Goal: Transaction & Acquisition: Purchase product/service

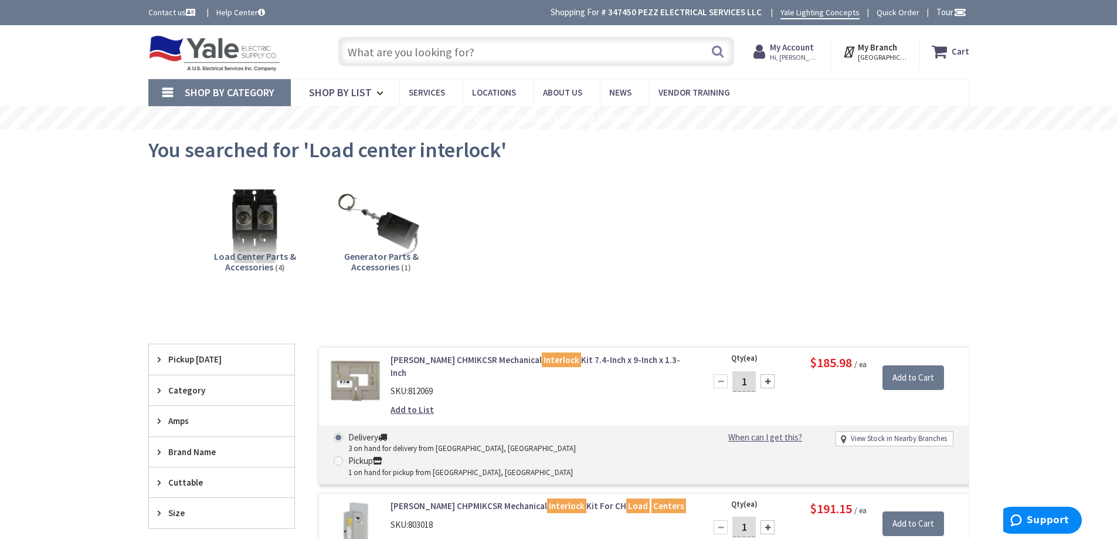
drag, startPoint x: 508, startPoint y: 50, endPoint x: 502, endPoint y: 50, distance: 6.5
click at [506, 51] on input "text" at bounding box center [536, 51] width 396 height 29
type input "rab recessed"
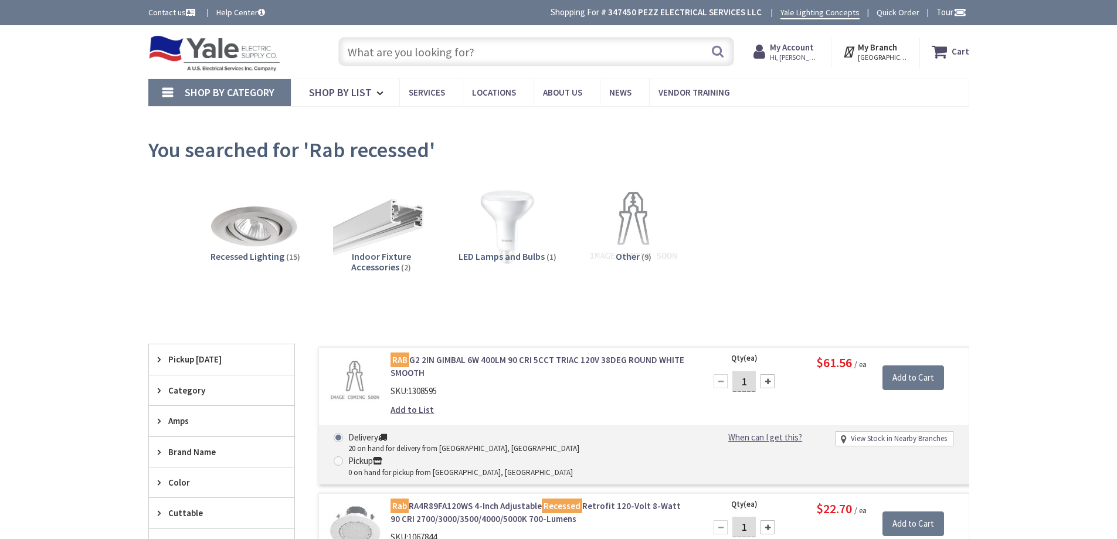
type input "[GEOGRAPHIC_DATA], [GEOGRAPHIC_DATA]"
click at [472, 51] on input "text" at bounding box center [536, 51] width 396 height 29
paste input "rab regressed"
type input "rab regressed"
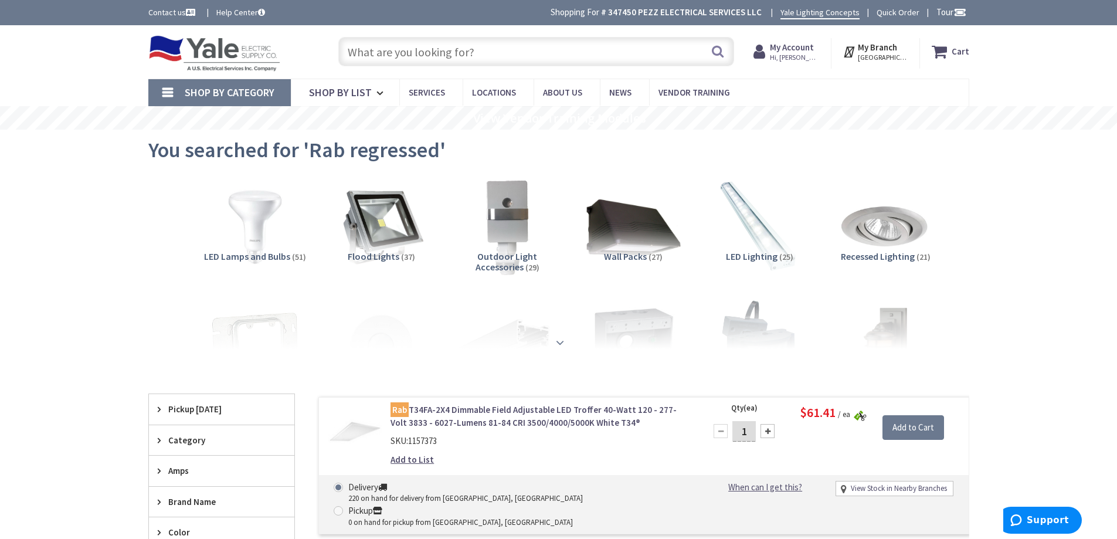
click at [561, 345] on strong at bounding box center [560, 342] width 14 height 13
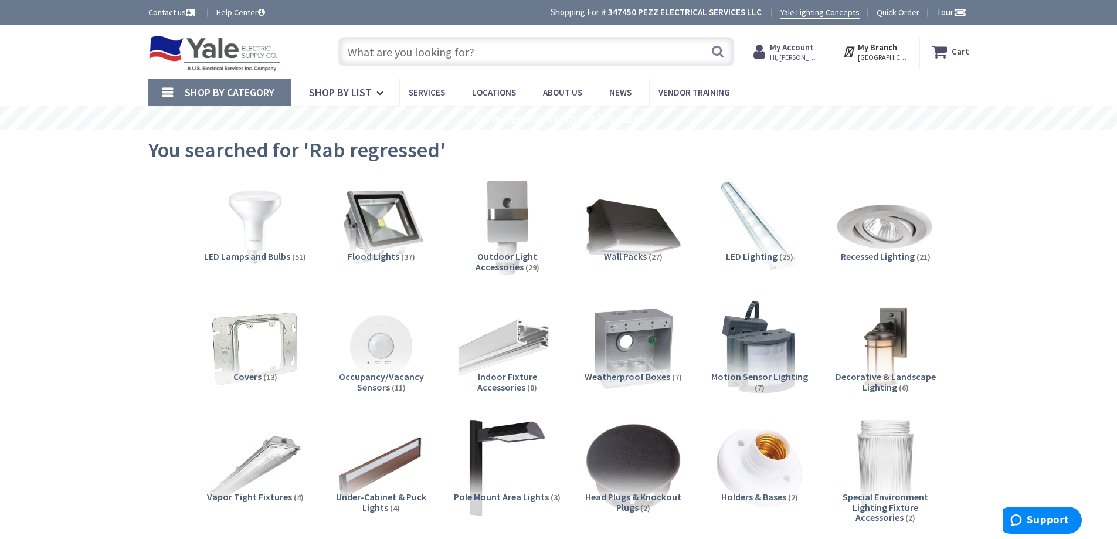
click at [869, 235] on img at bounding box center [885, 227] width 106 height 106
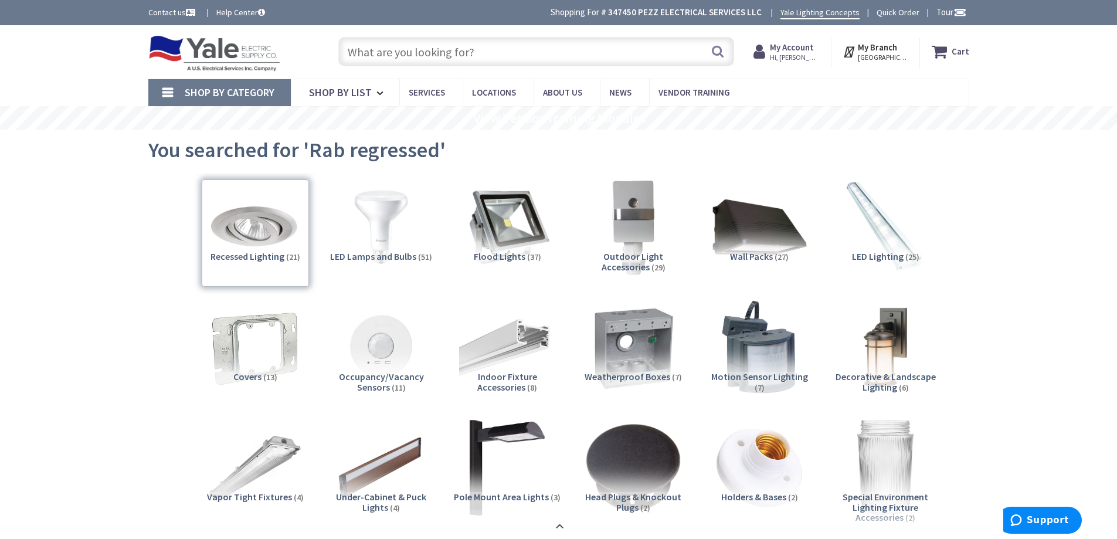
click at [443, 55] on input "text" at bounding box center [536, 51] width 396 height 29
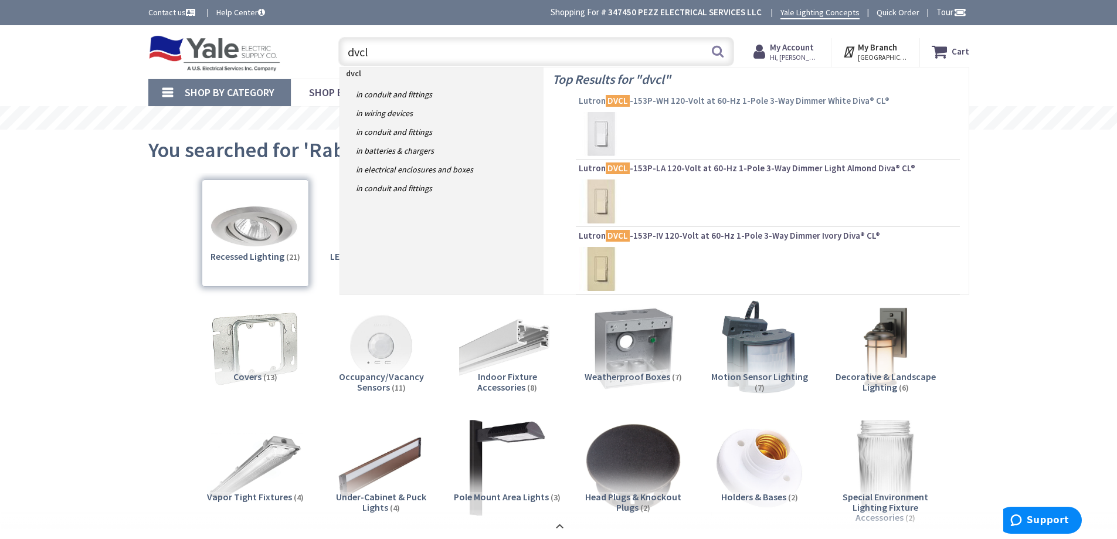
type input "dvcl"
click at [612, 103] on mark "DVCL" at bounding box center [618, 100] width 24 height 15
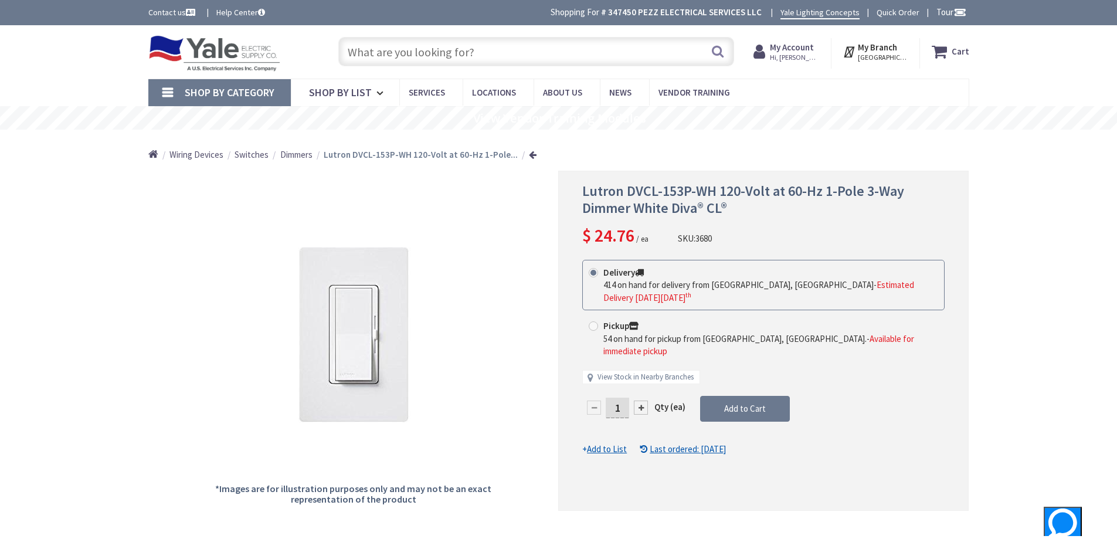
click at [436, 55] on input "text" at bounding box center [536, 51] width 396 height 29
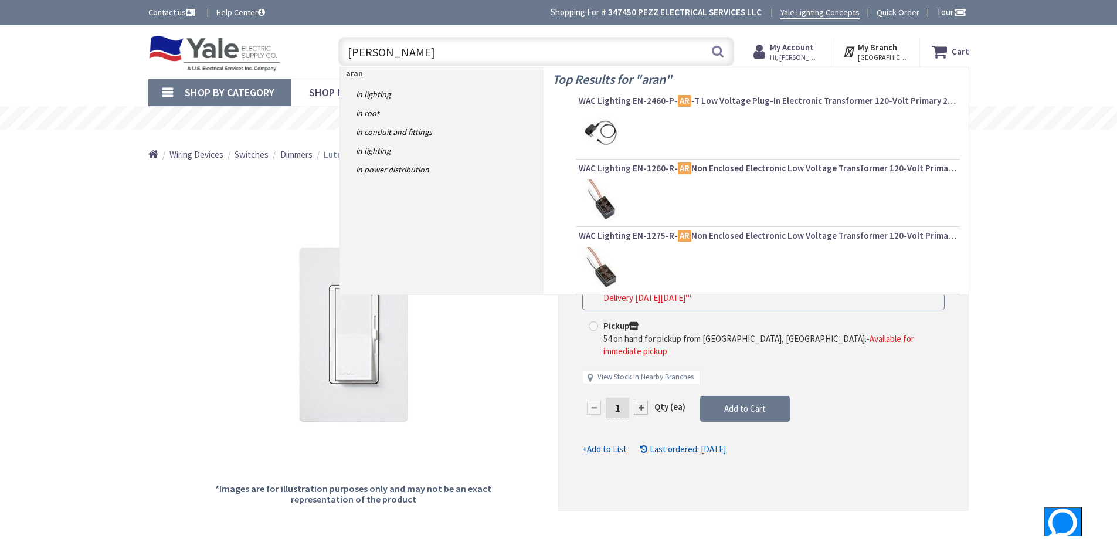
type input "arandi"
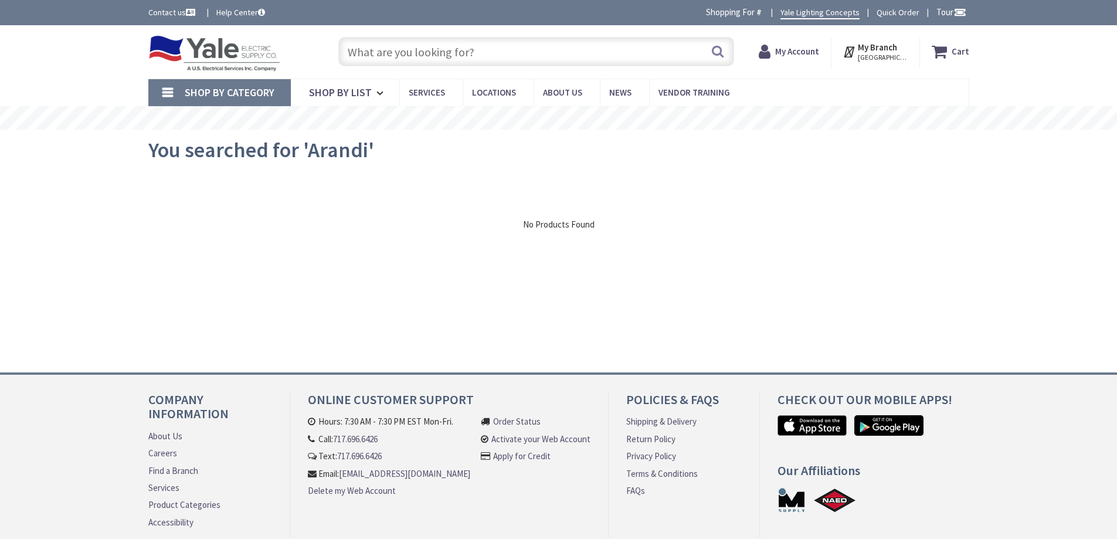
click at [443, 49] on input "text" at bounding box center [536, 51] width 396 height 29
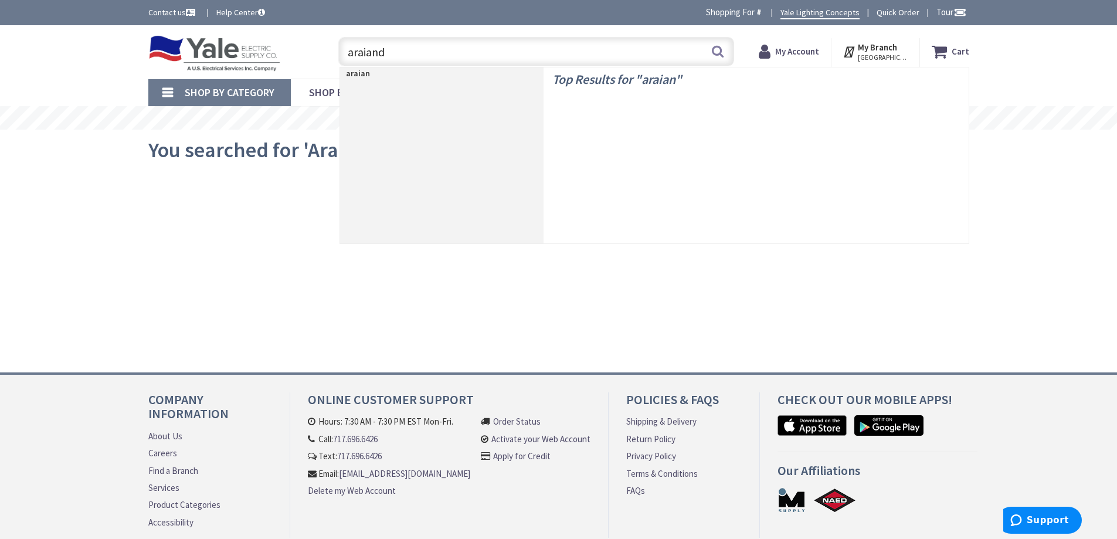
type input "araiandi"
type input "toggle dimmer"
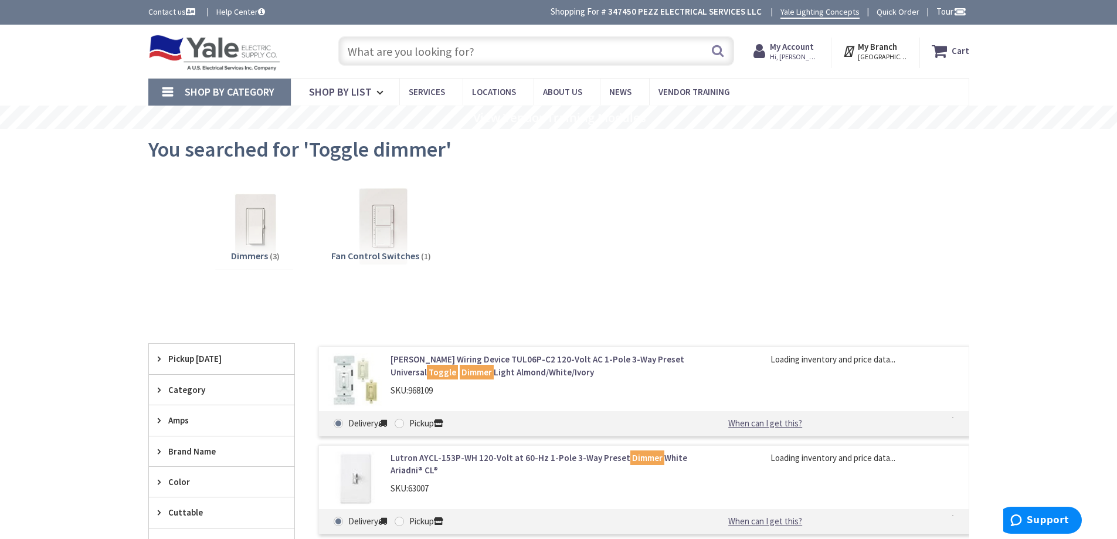
scroll to position [235, 0]
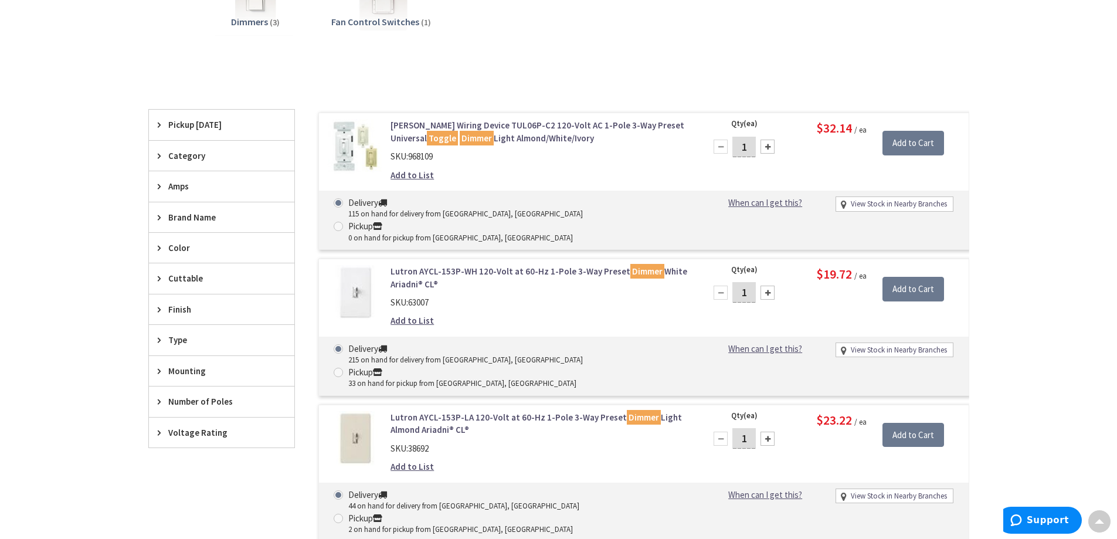
click at [774, 286] on div at bounding box center [768, 293] width 14 height 14
type input "4"
click at [924, 277] on input "Add to Cart" at bounding box center [914, 289] width 62 height 25
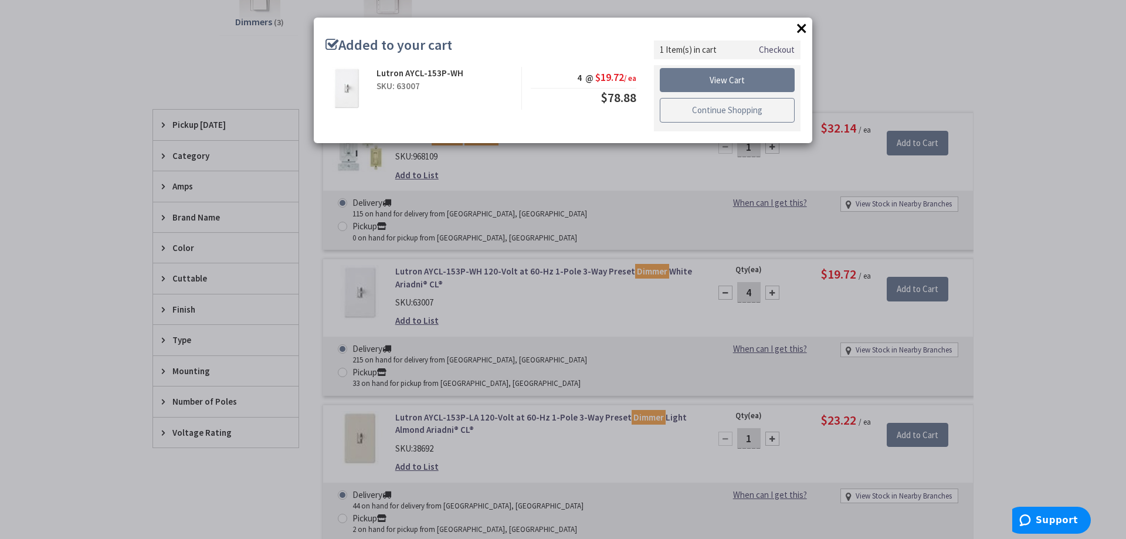
drag, startPoint x: 743, startPoint y: 113, endPoint x: 735, endPoint y: 115, distance: 8.0
click at [743, 113] on link "Continue Shopping" at bounding box center [727, 110] width 135 height 25
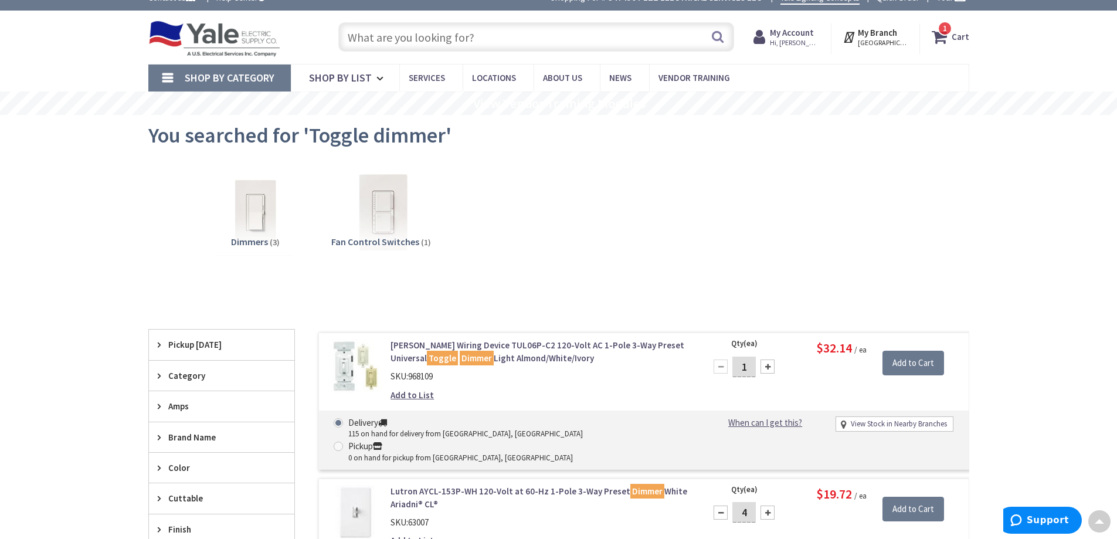
scroll to position [0, 0]
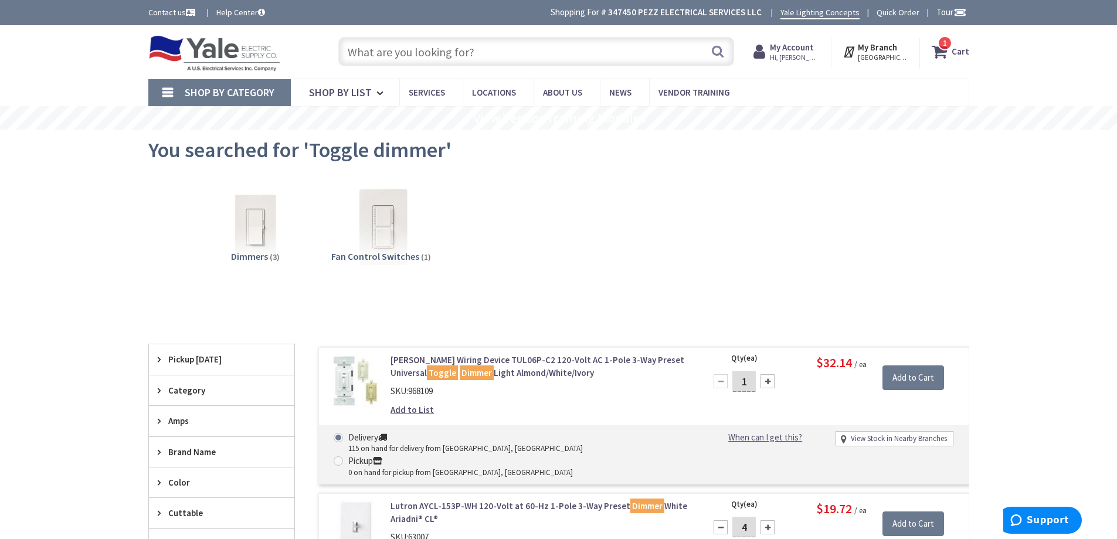
click at [944, 54] on icon at bounding box center [942, 51] width 20 height 21
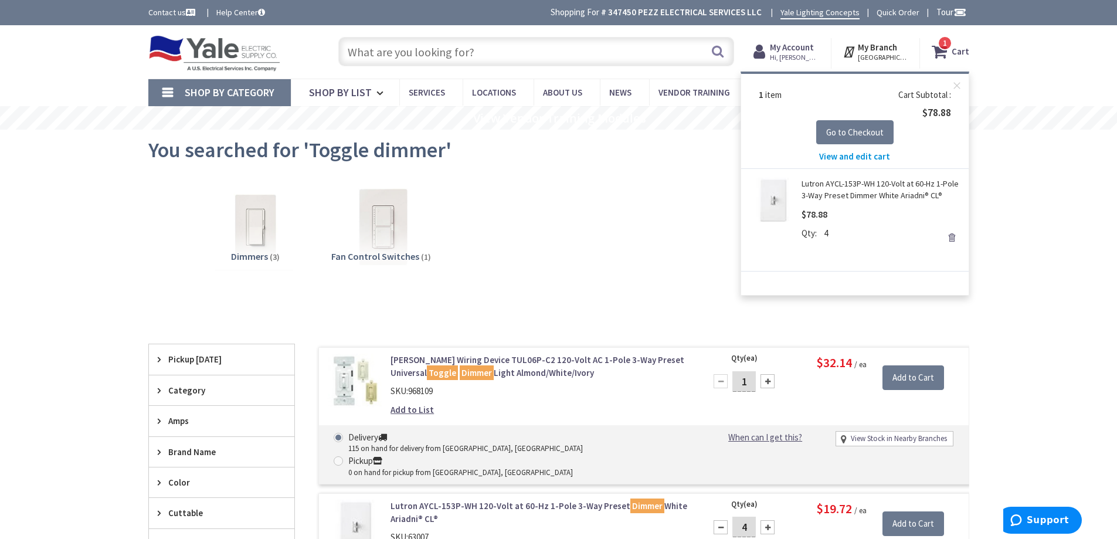
click at [860, 157] on span "View and edit cart" at bounding box center [854, 156] width 71 height 11
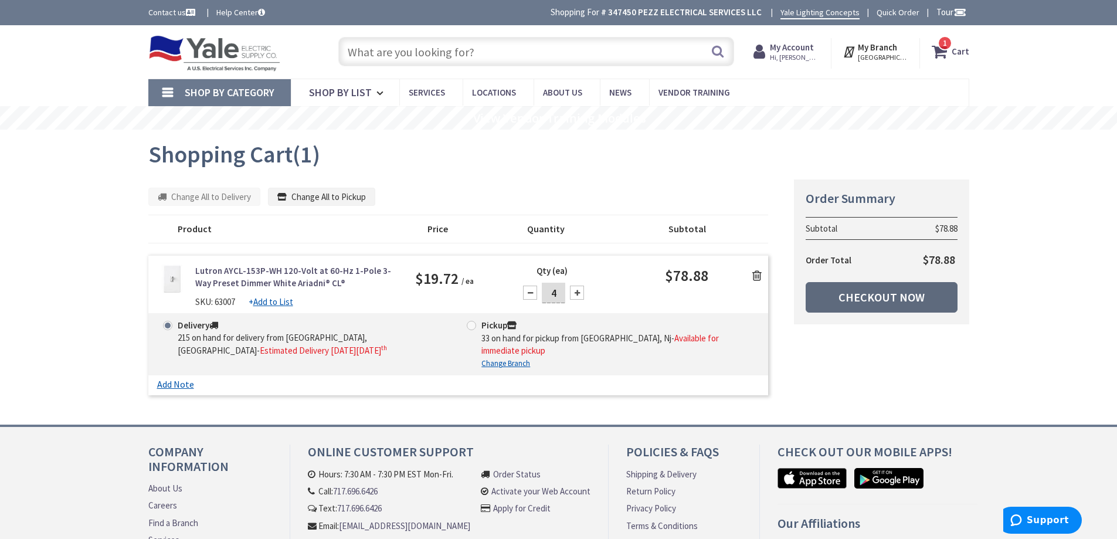
click at [886, 306] on link "Checkout Now" at bounding box center [882, 297] width 152 height 31
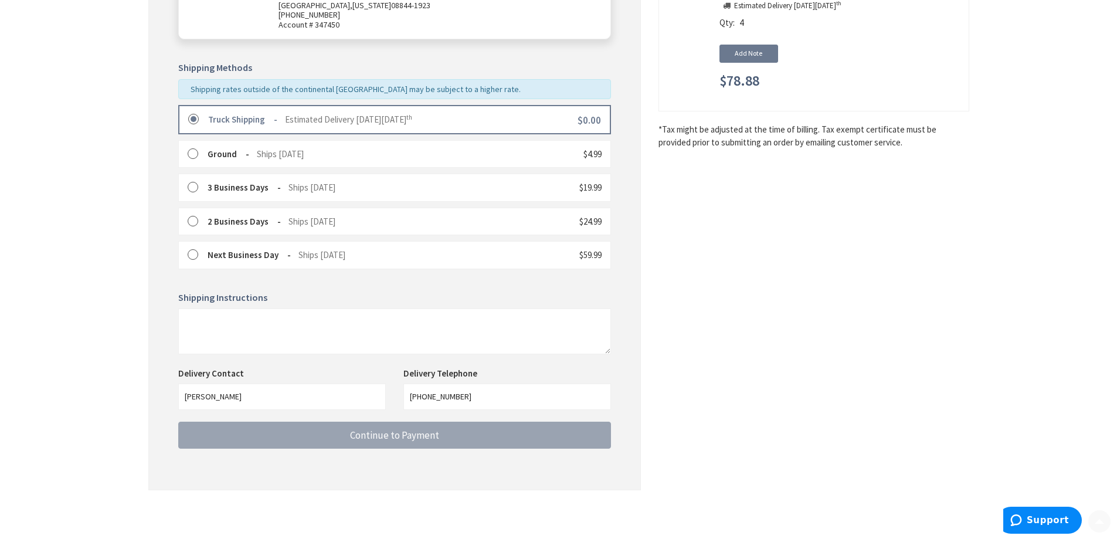
scroll to position [239, 0]
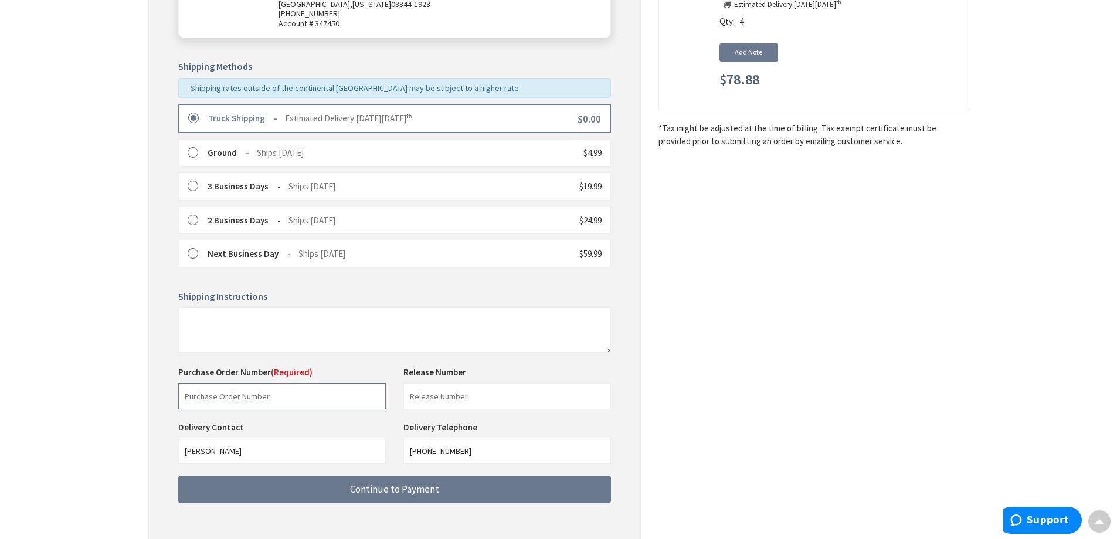
click at [298, 402] on input "text" at bounding box center [282, 396] width 208 height 26
paste input "102775843-001"
type input "102775843-001"
drag, startPoint x: 471, startPoint y: 392, endPoint x: 478, endPoint y: 388, distance: 8.5
click at [471, 392] on input "text" at bounding box center [508, 396] width 208 height 26
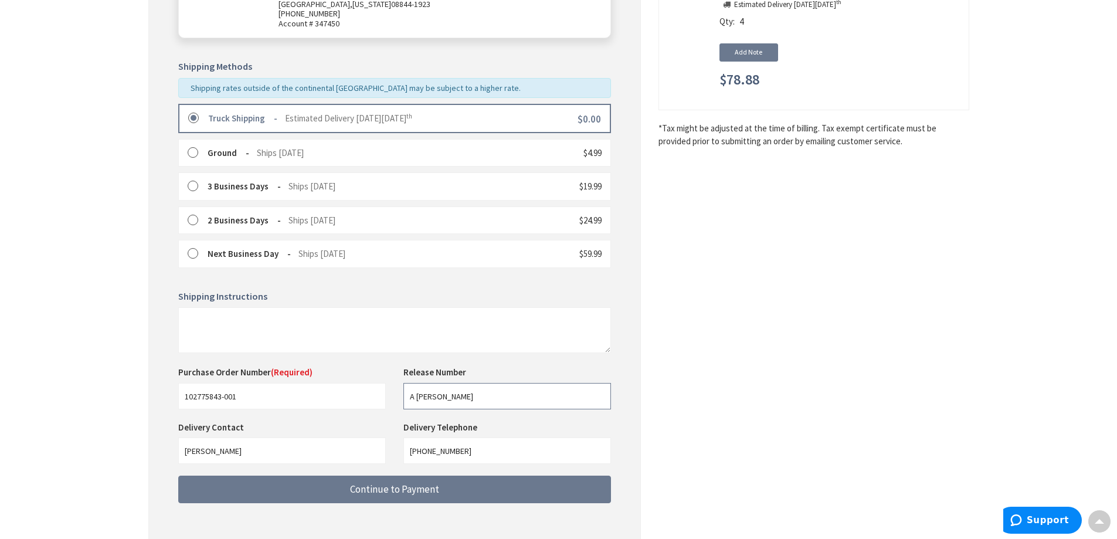
type input "A Sparber"
click at [758, 375] on div "Shipping Review & Payment Estimated Total $78.88 1 Some items on your order are…" at bounding box center [558, 190] width 821 height 734
drag, startPoint x: 525, startPoint y: 441, endPoint x: 232, endPoint y: 430, distance: 292.9
click at [240, 435] on div "Delivery Contact Barry Graziano Delivery Telephone 908-281-1122" at bounding box center [395, 448] width 450 height 55
type input "6092551650"
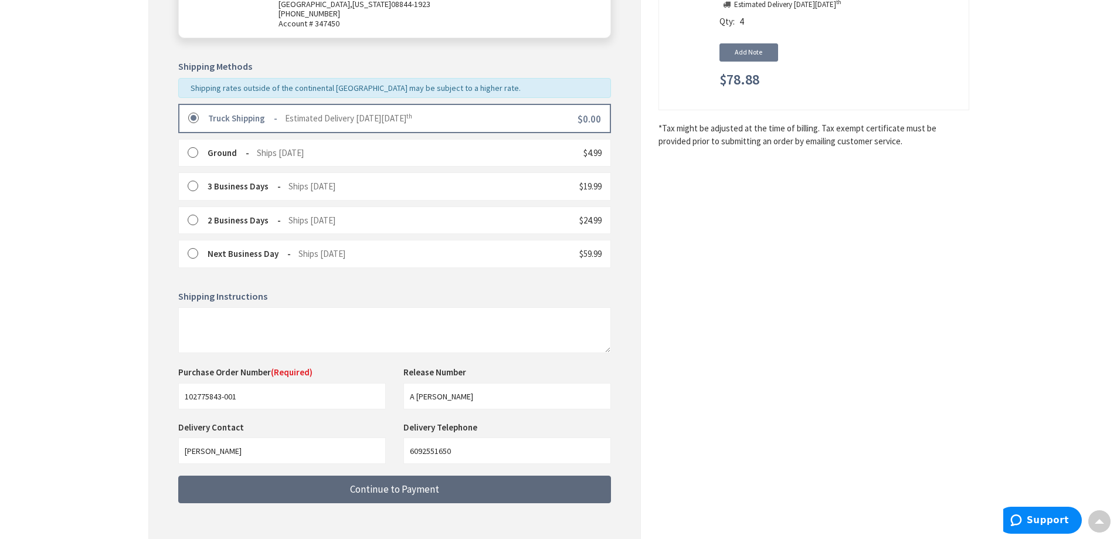
click at [479, 492] on button "Continue to Payment" at bounding box center [394, 490] width 433 height 28
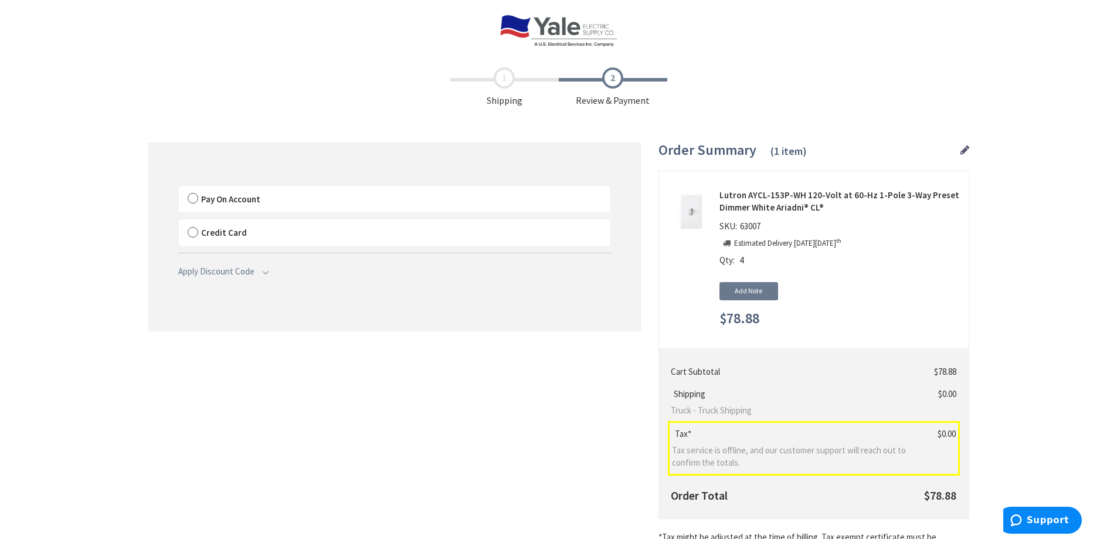
click at [196, 199] on label "Pay On Account" at bounding box center [395, 199] width 432 height 27
click at [193, 198] on label "Pay On Account" at bounding box center [395, 199] width 432 height 27
click at [179, 188] on input "Pay On Account" at bounding box center [179, 188] width 0 height 0
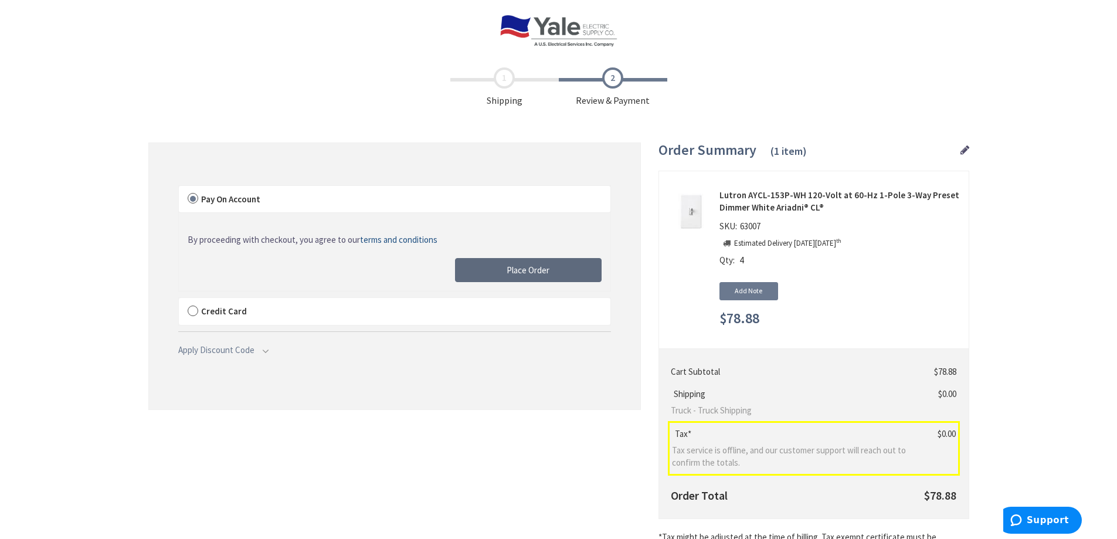
click at [519, 267] on span "Place Order" at bounding box center [528, 270] width 43 height 11
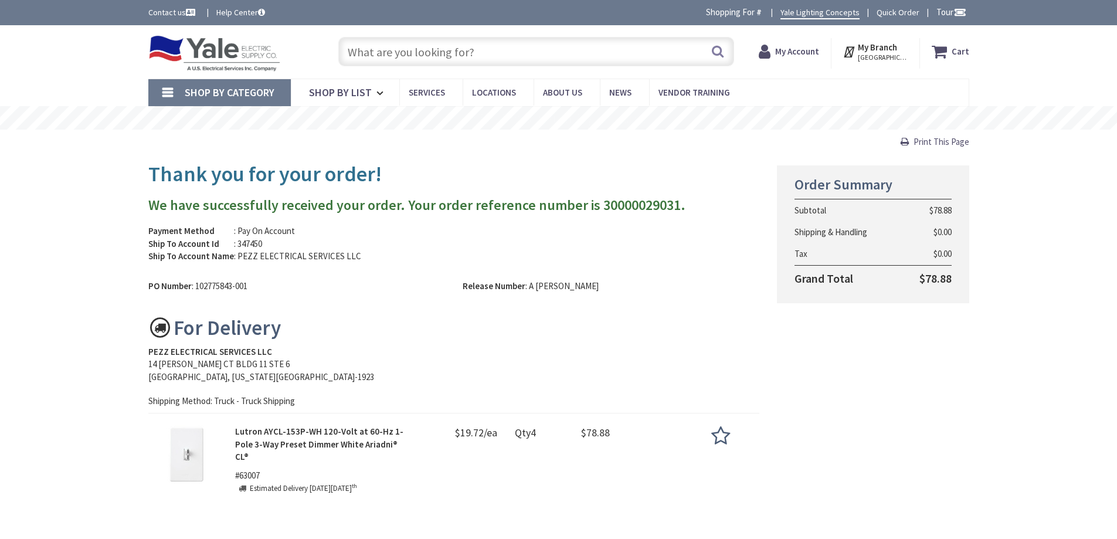
drag, startPoint x: 0, startPoint y: 0, endPoint x: 76, endPoint y: 194, distance: 208.0
click at [76, 194] on div "Skip to Content Toggle Nav Search Cart My Cart Close" at bounding box center [558, 395] width 1117 height 741
click at [795, 53] on span "Hi, [PERSON_NAME]" at bounding box center [795, 57] width 50 height 9
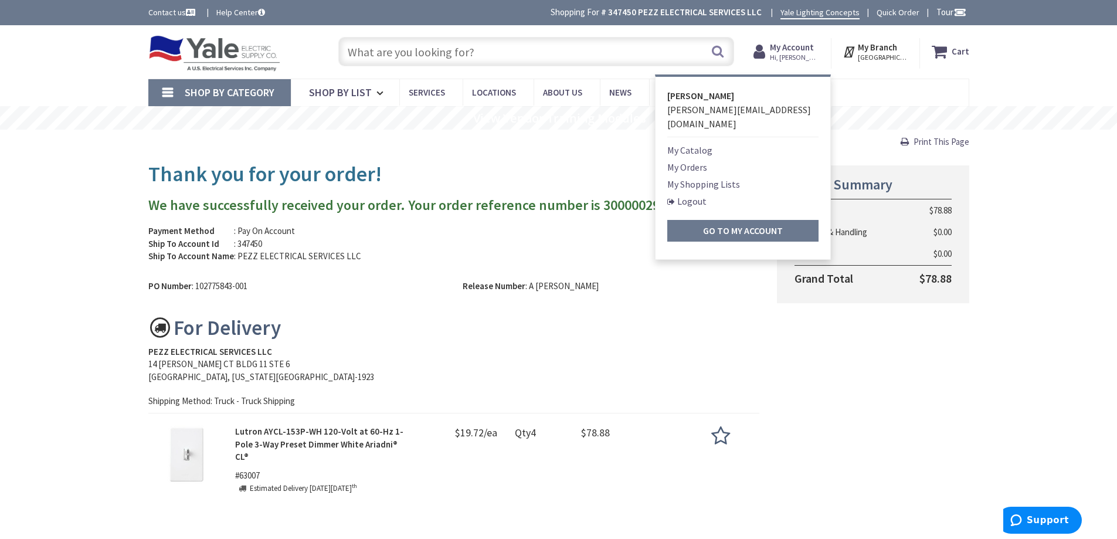
click at [686, 160] on link "My Orders" at bounding box center [687, 167] width 40 height 14
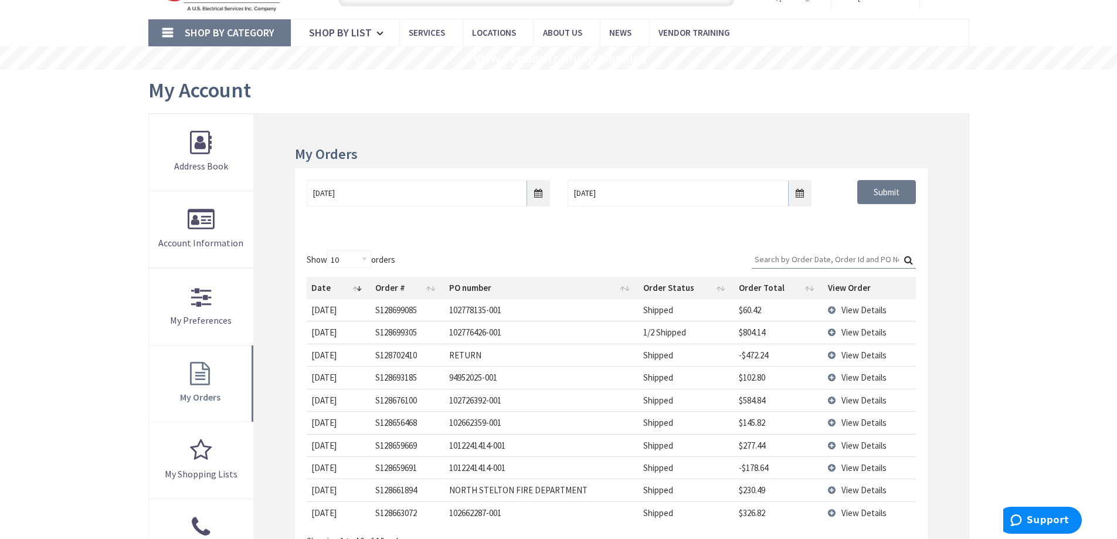
scroll to position [117, 0]
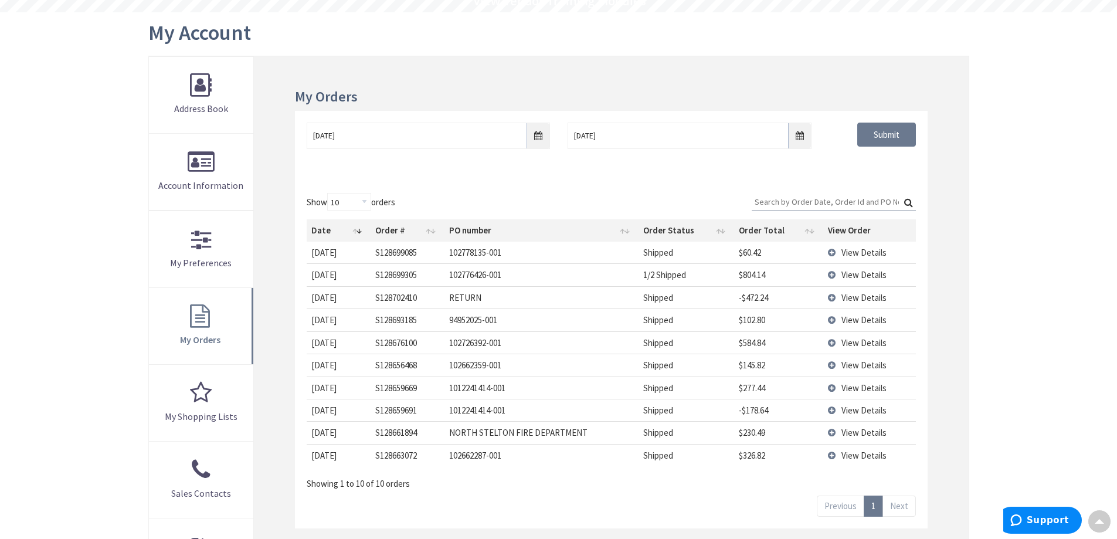
click at [831, 276] on td "View Details" at bounding box center [870, 274] width 93 height 22
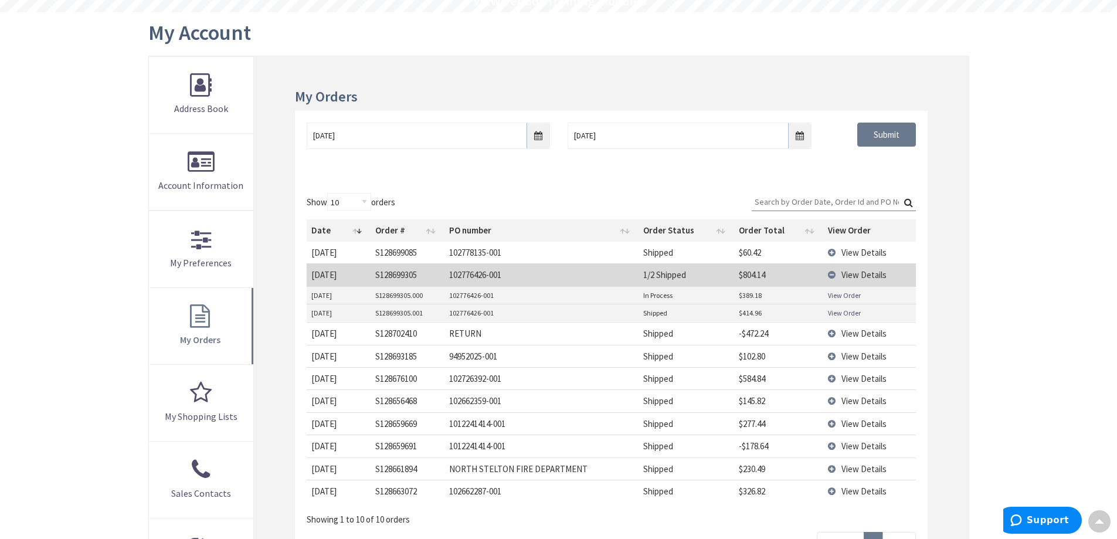
click at [839, 310] on link "View Order" at bounding box center [844, 313] width 33 height 10
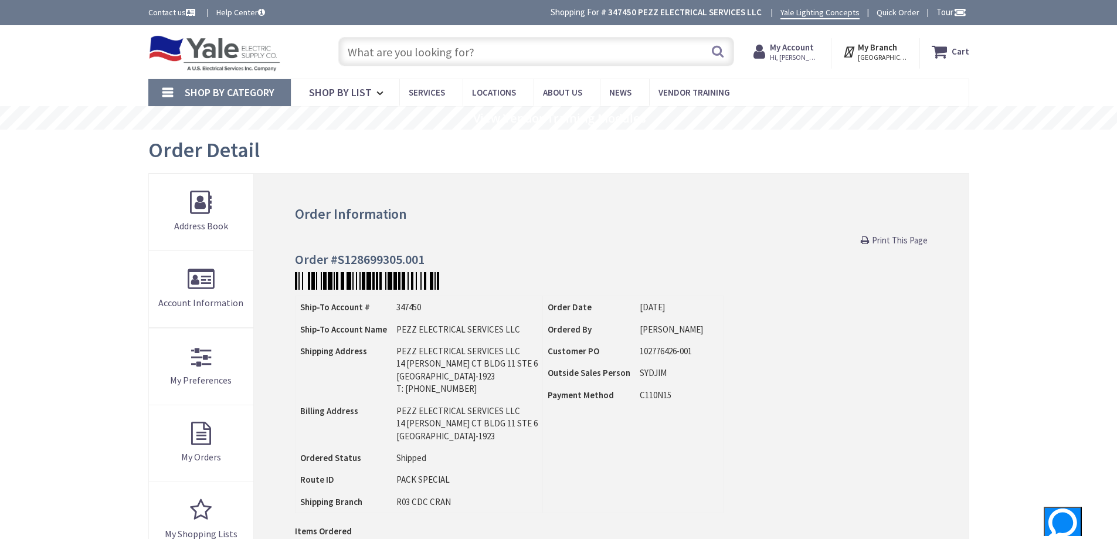
click at [52, 292] on div "Skip to Content Toggle Nav Search Cart My Cart Close" at bounding box center [558, 522] width 1117 height 994
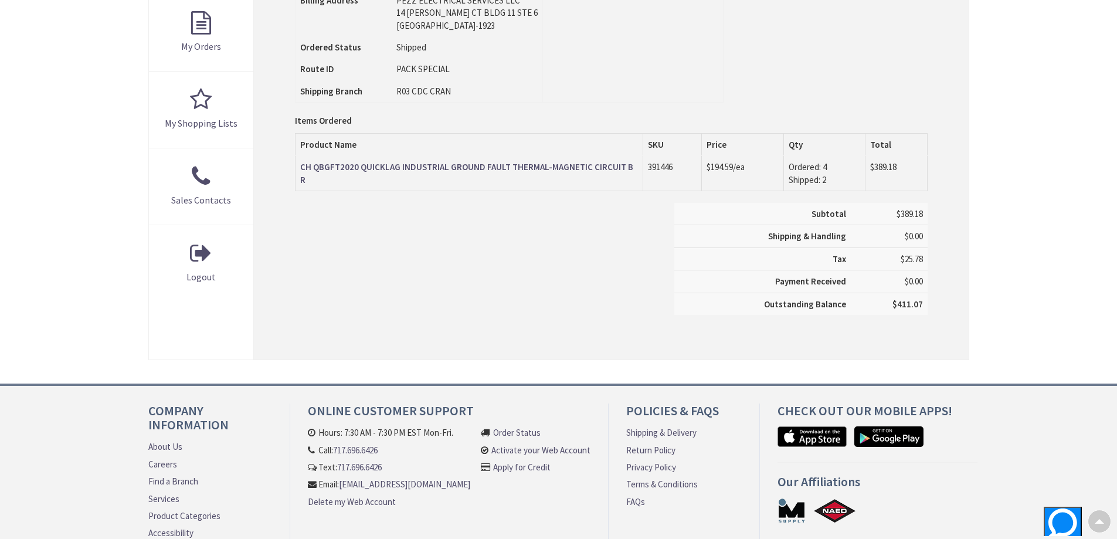
drag, startPoint x: 441, startPoint y: 282, endPoint x: 494, endPoint y: 87, distance: 202.5
click at [441, 282] on div "Subtotal $389.18 Shipping & Handling $0.00 Tax $25.78 Payment Received" at bounding box center [611, 265] width 650 height 124
